Goal: Obtain resource: Download file/media

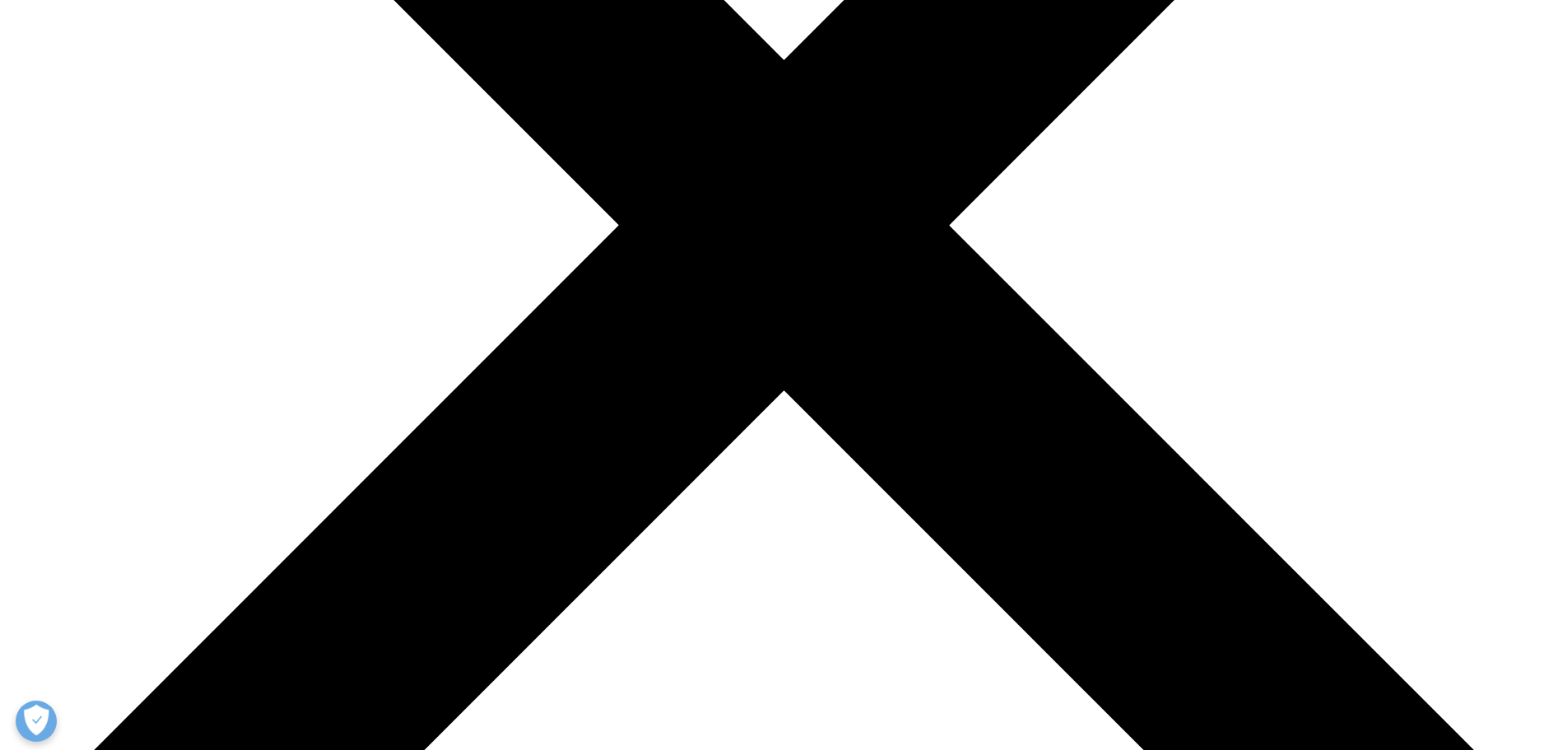
scroll to position [1616, 971]
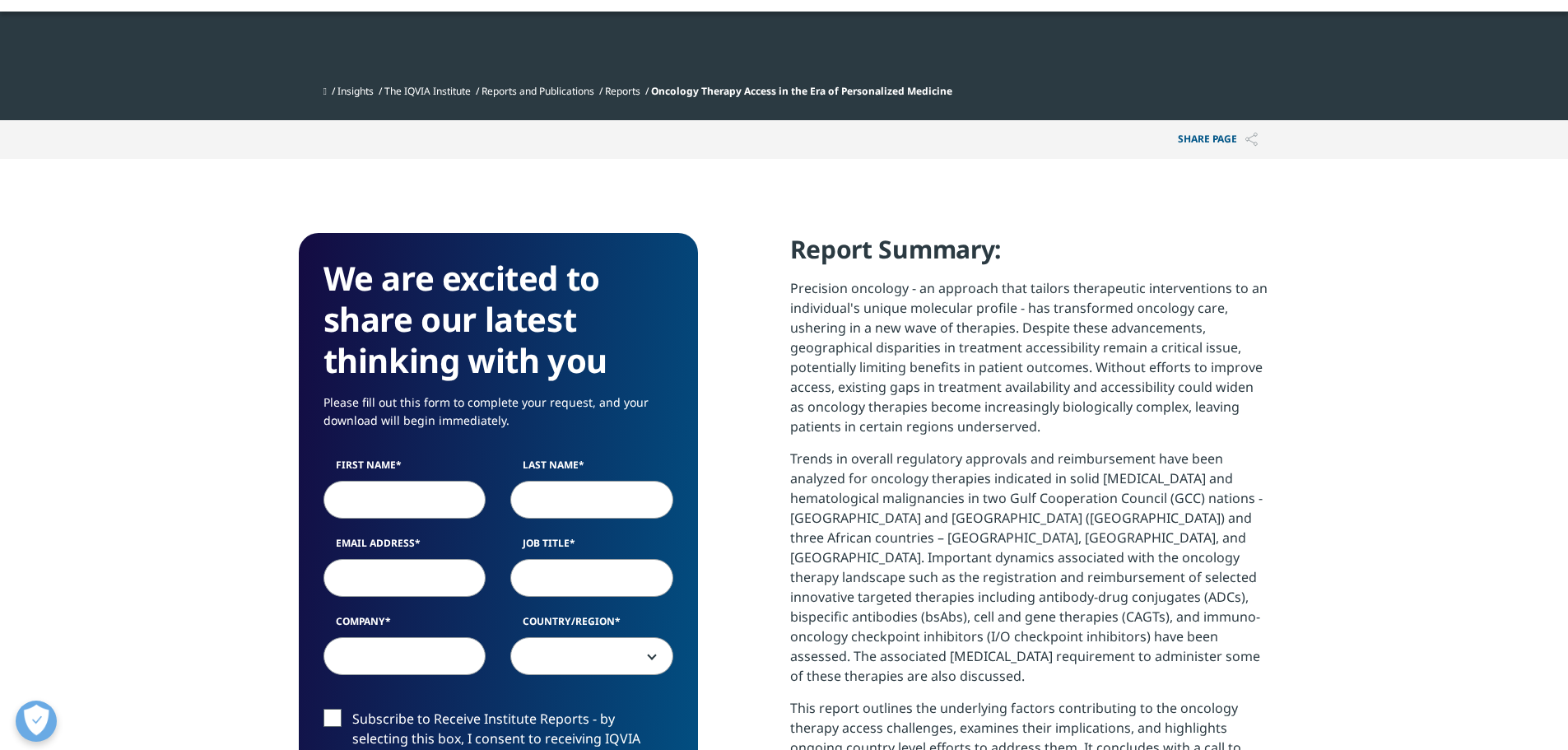
scroll to position [1616, 971]
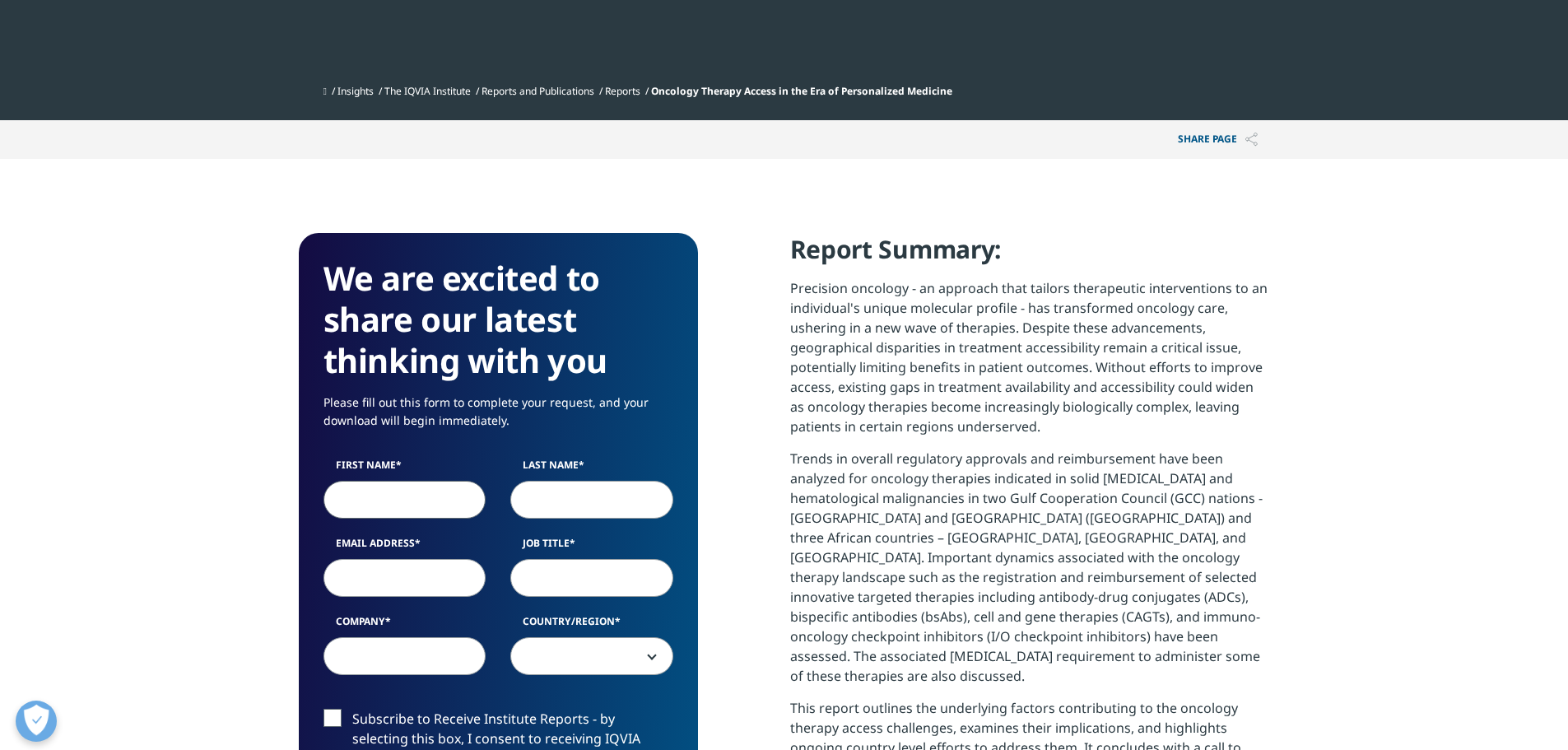
click at [421, 513] on input "First Name" at bounding box center [405, 500] width 163 height 38
type input "[PERSON_NAME]"
type input "[PERSON_NAME][EMAIL_ADDRESS][DOMAIN_NAME]"
select select "[GEOGRAPHIC_DATA]"
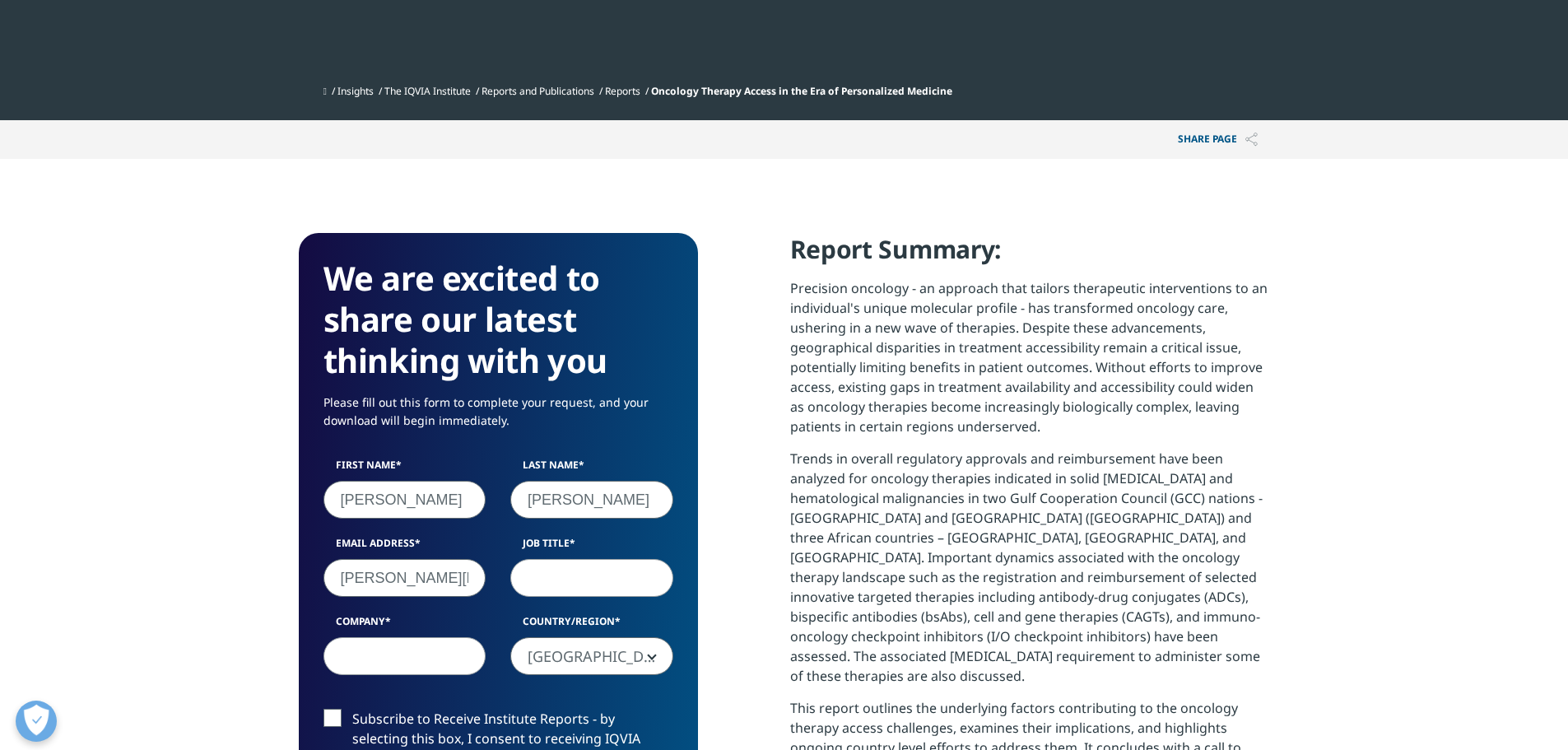
click at [424, 577] on input "[PERSON_NAME][EMAIL_ADDRESS][DOMAIN_NAME]" at bounding box center [405, 578] width 163 height 38
drag, startPoint x: 456, startPoint y: 583, endPoint x: 305, endPoint y: 583, distance: 151.0
click at [305, 583] on div "We are excited to share our latest thinking with you Please fill out this form …" at bounding box center [498, 688] width 399 height 910
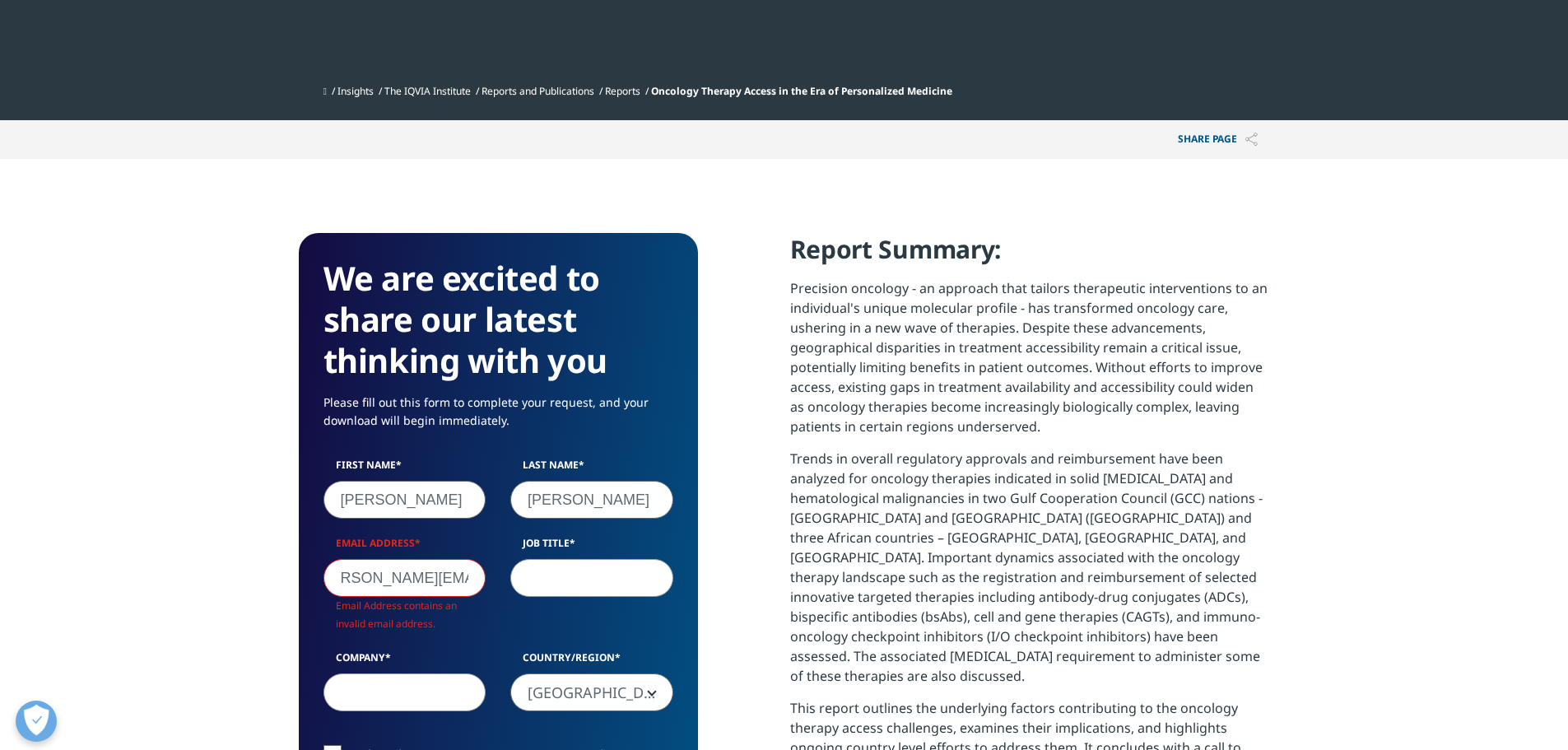
scroll to position [910, 399]
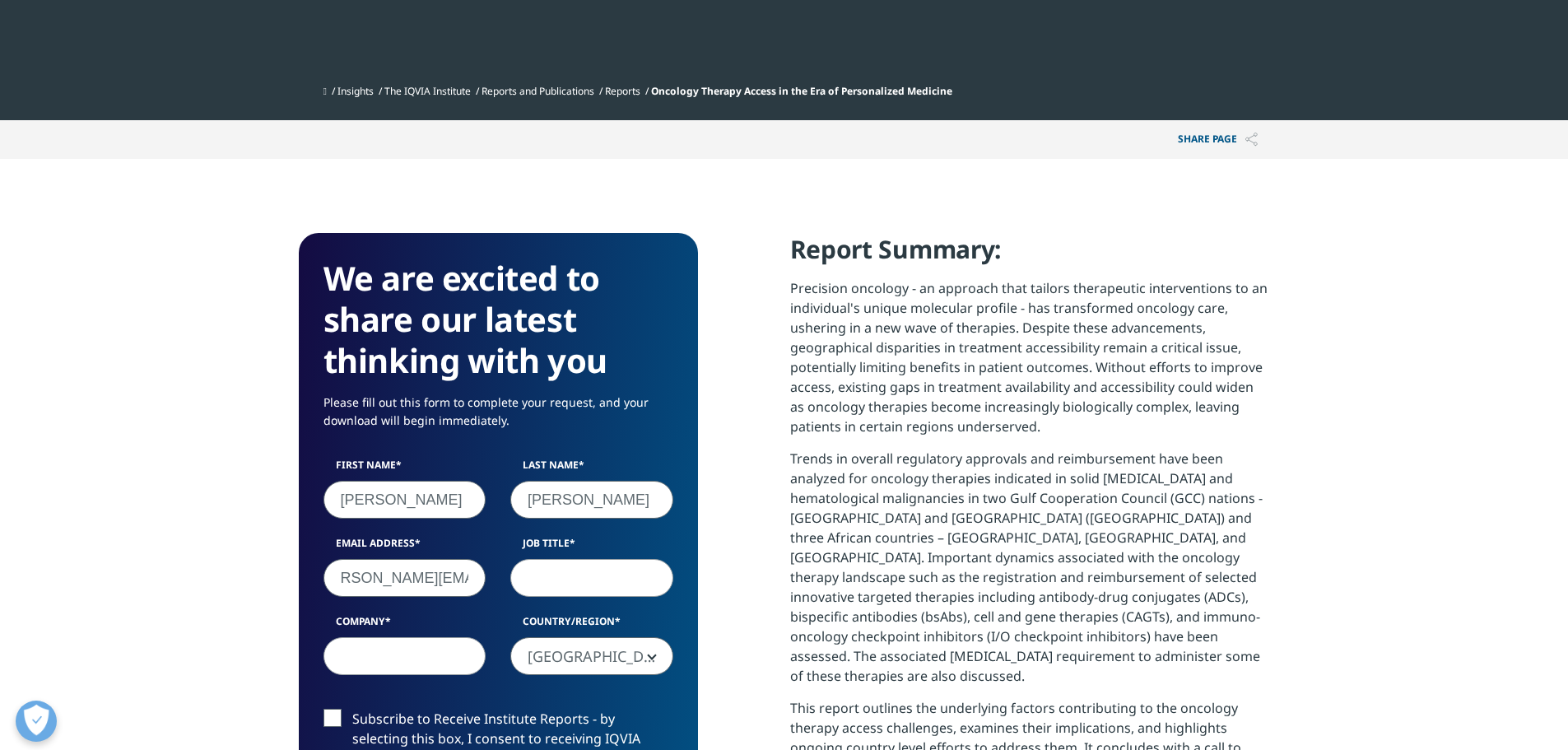
type input "[PERSON_NAME][EMAIL_ADDRESS][PERSON_NAME][PERSON_NAME][DOMAIN_NAME]"
click at [553, 583] on input "Job Title" at bounding box center [591, 578] width 163 height 38
click at [406, 658] on input "Company" at bounding box center [405, 656] width 163 height 38
type input "Roche Pharma"
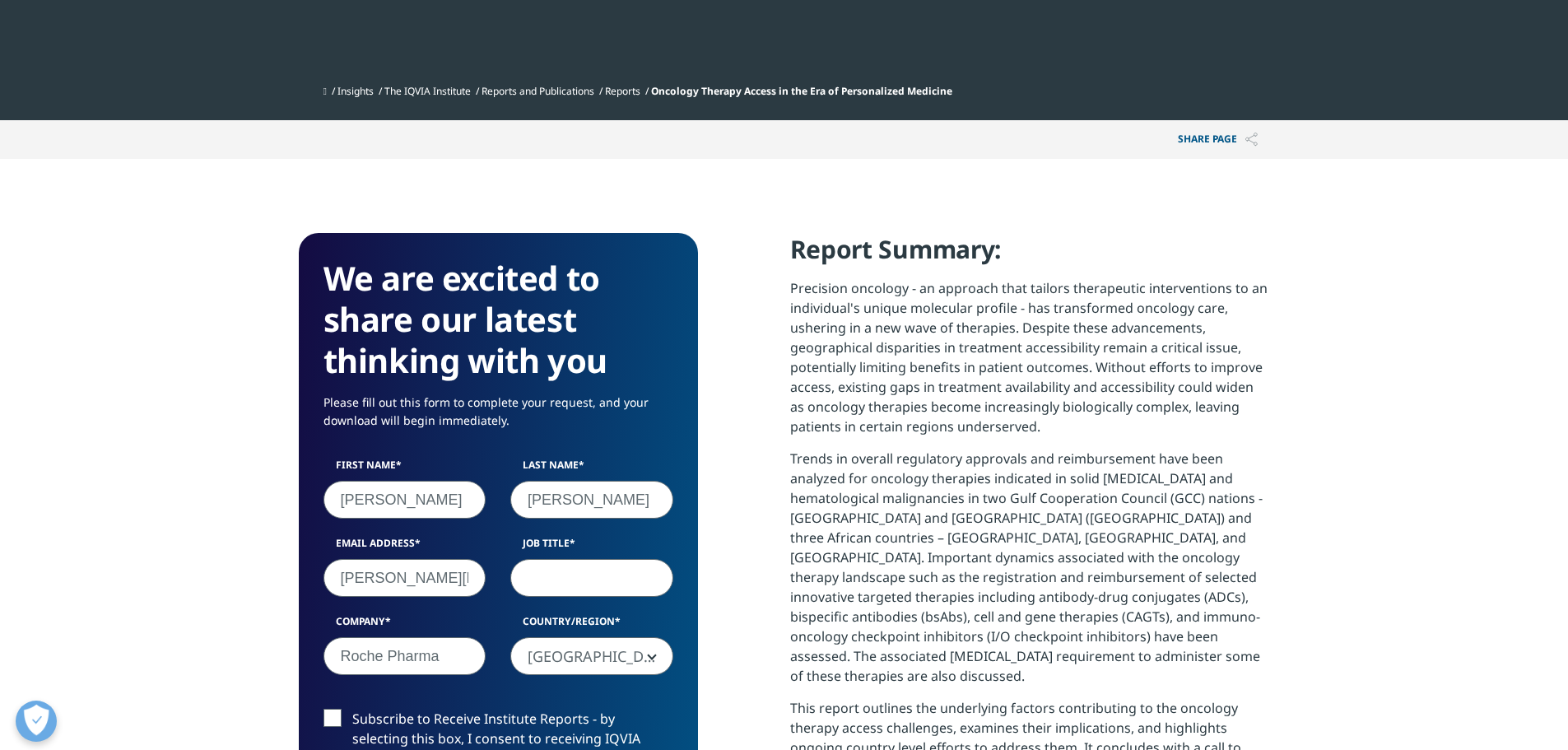
click at [537, 568] on input "Job Title" at bounding box center [591, 578] width 163 height 38
paste input "Competency Lead Secondary Data & Reporting Technology"
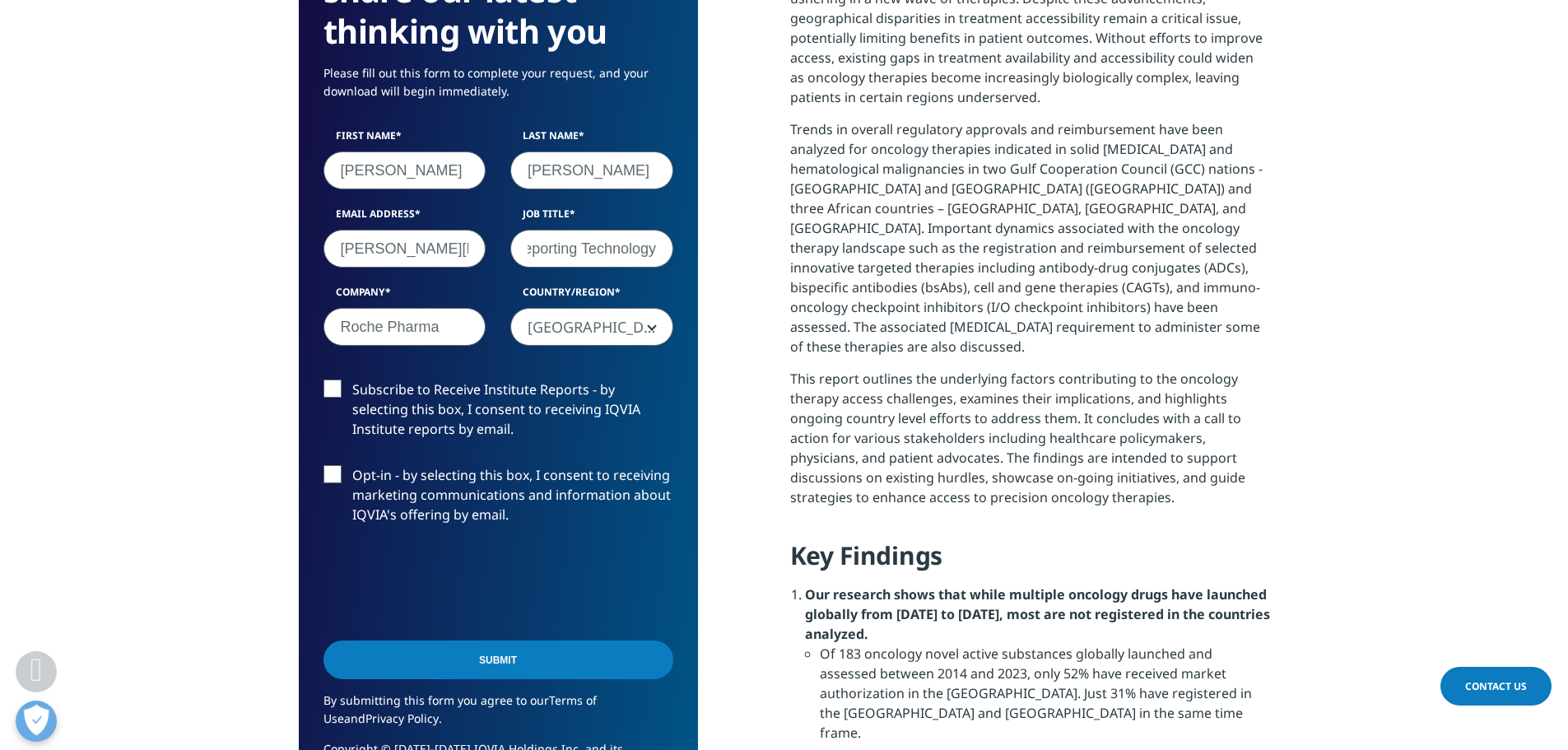
type input "Competency Lead Secondary Data & Reporting Technology"
click at [326, 390] on label "Subscribe to Receive Institute Reports - by selecting this box, I consent to re…" at bounding box center [498, 413] width 350 height 68
click at [352, 380] on input "Subscribe to Receive Institute Reports - by selecting this box, I consent to re…" at bounding box center [352, 380] width 0 height 0
click at [333, 472] on label "Opt-in - by selecting this box, I consent to receiving marketing communications…" at bounding box center [498, 499] width 350 height 68
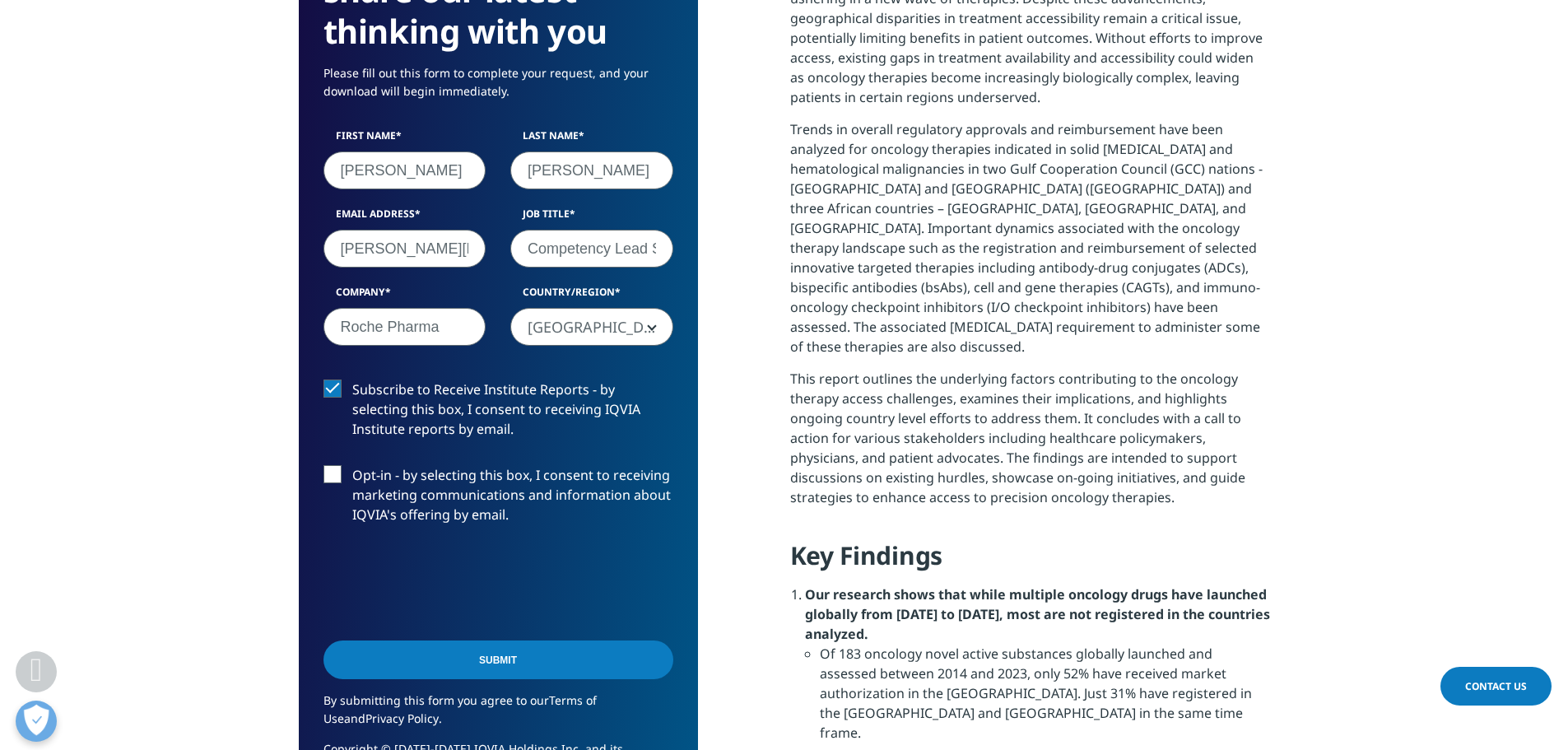
click at [352, 465] on input "Opt-in - by selecting this box, I consent to receiving marketing communications…" at bounding box center [352, 465] width 0 height 0
click at [510, 659] on input "Submit" at bounding box center [498, 660] width 350 height 39
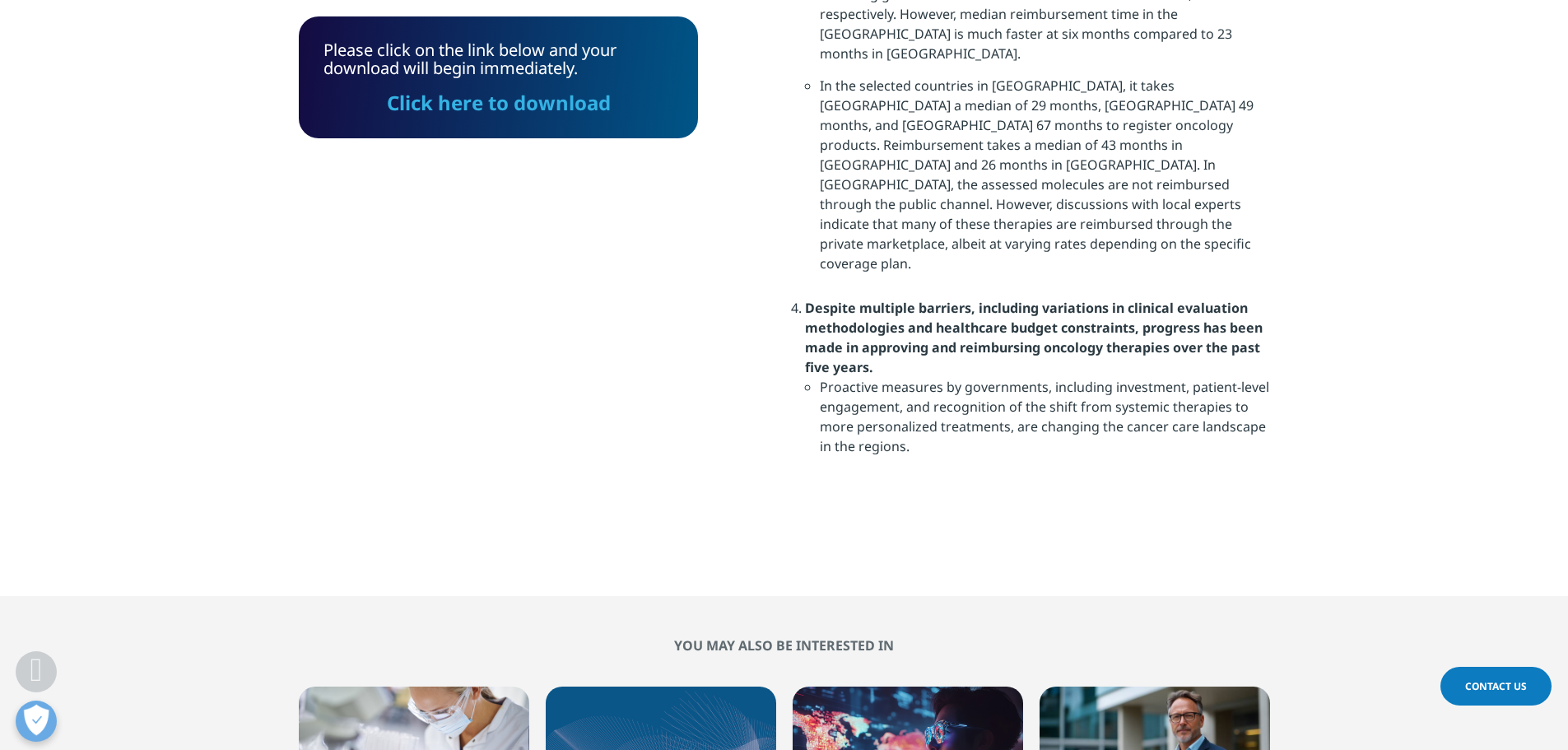
scroll to position [2234, 0]
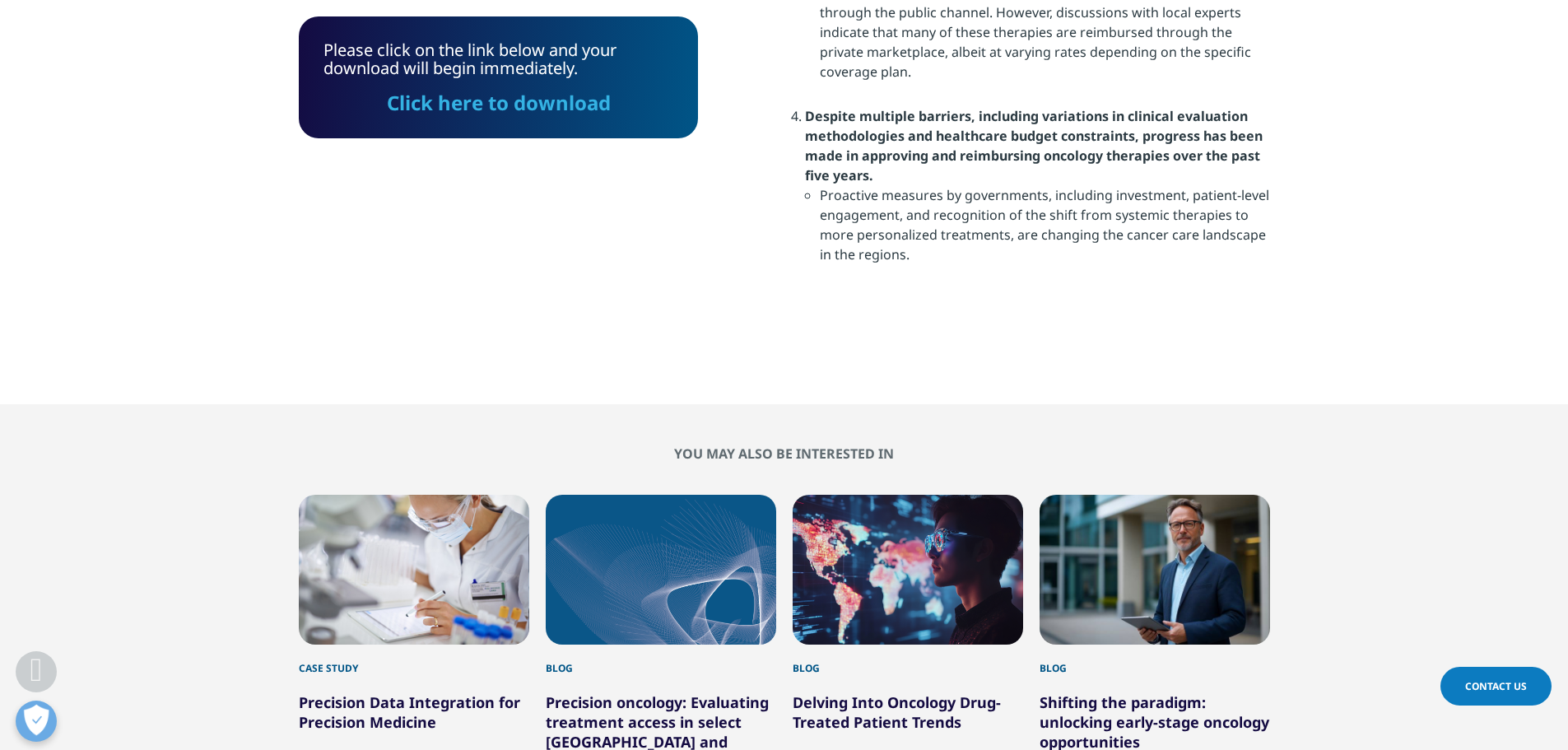
click at [533, 103] on link "Click here to download" at bounding box center [498, 102] width 224 height 27
